Goal: Transaction & Acquisition: Purchase product/service

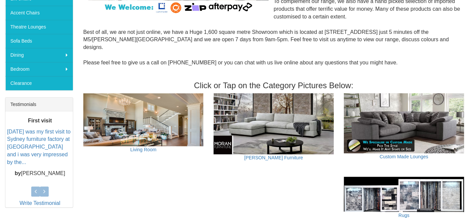
scroll to position [186, 0]
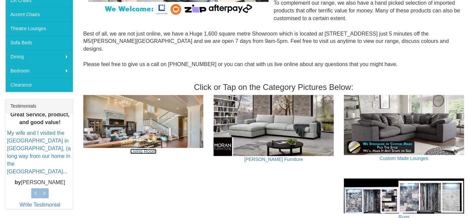
click at [145, 149] on link "Living Room" at bounding box center [143, 151] width 26 height 5
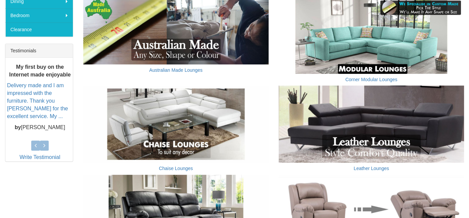
scroll to position [228, 0]
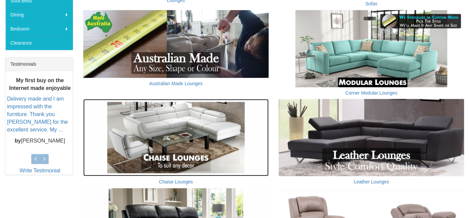
click at [173, 155] on img at bounding box center [175, 137] width 185 height 77
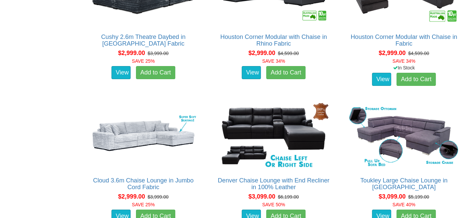
scroll to position [1475, 0]
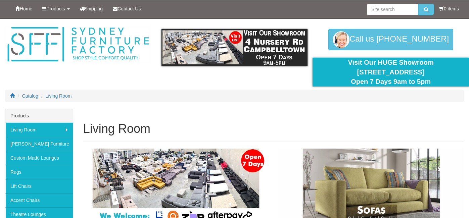
scroll to position [228, 0]
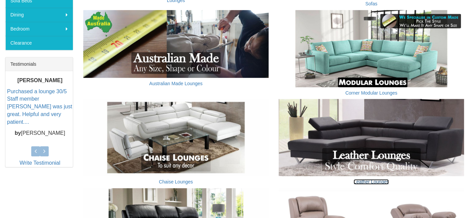
click at [364, 181] on link "Leather Lounges" at bounding box center [370, 181] width 35 height 5
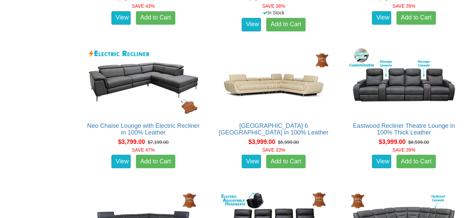
scroll to position [791, 0]
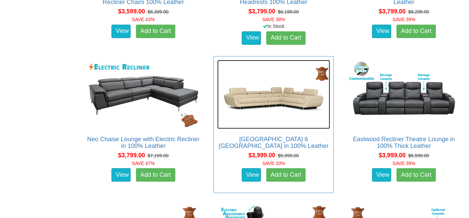
click at [289, 98] on img at bounding box center [273, 94] width 113 height 69
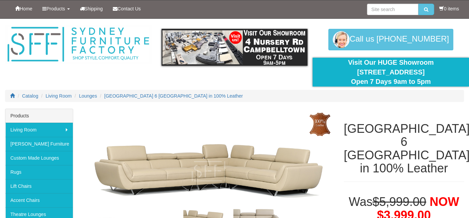
click at [461, 153] on h1 "[GEOGRAPHIC_DATA] 6 [GEOGRAPHIC_DATA] in 100% Leather" at bounding box center [403, 148] width 120 height 53
